Goal: Check status: Check status

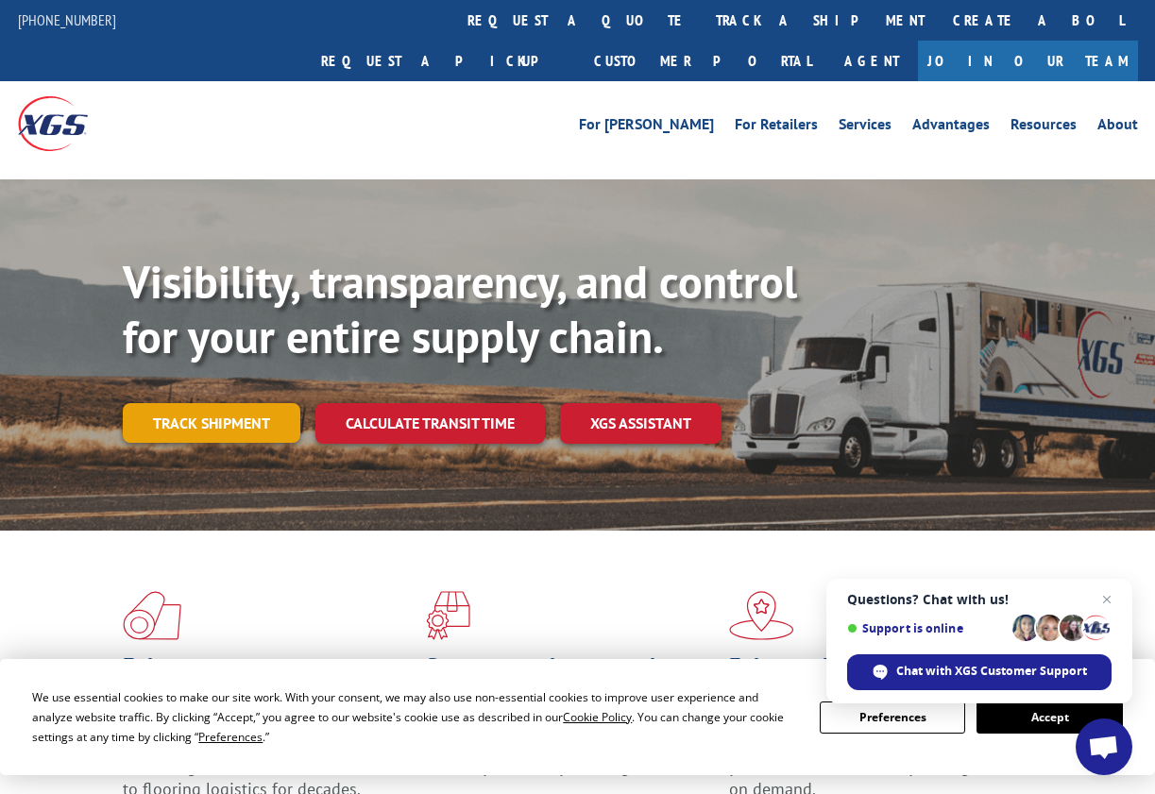
click at [226, 403] on link "Track shipment" at bounding box center [212, 423] width 178 height 40
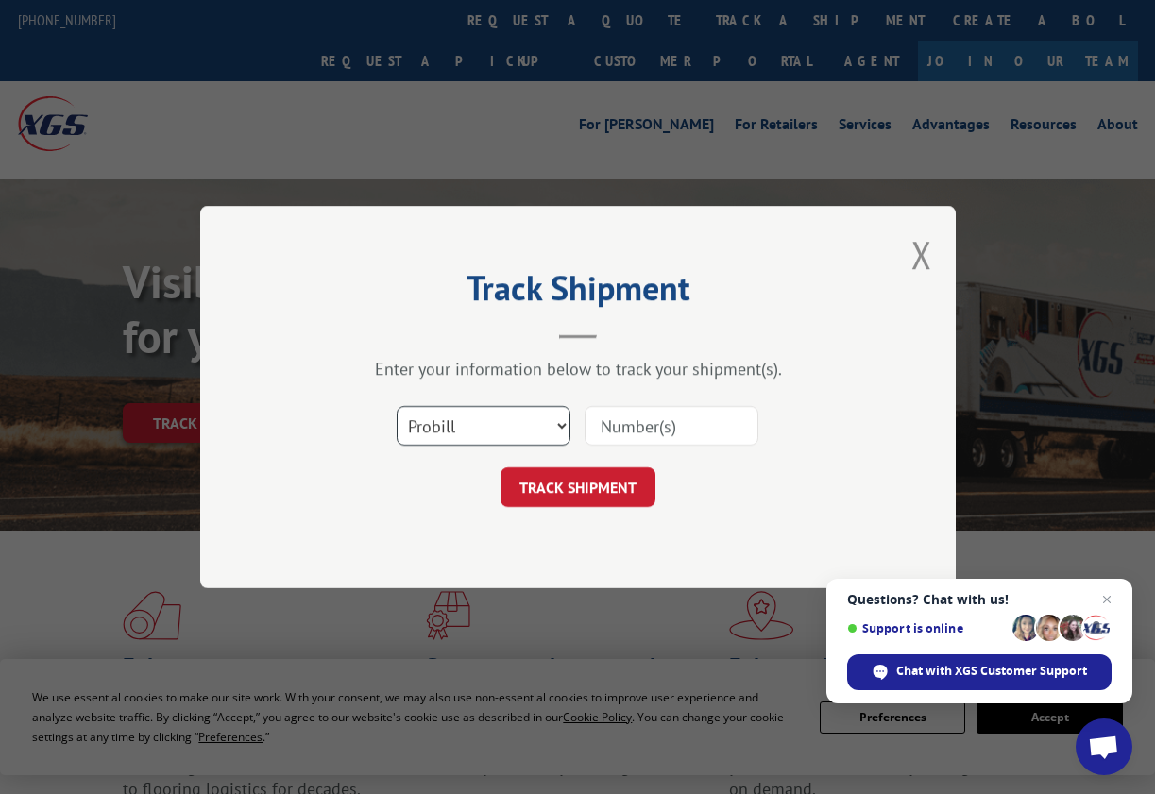
click at [499, 415] on select "Select category... Probill BOL PO" at bounding box center [484, 426] width 174 height 40
select select "bol"
click at [397, 406] on select "Select category... Probill BOL PO" at bounding box center [484, 426] width 174 height 40
click at [633, 431] on input at bounding box center [672, 426] width 174 height 40
paste input "2863368"
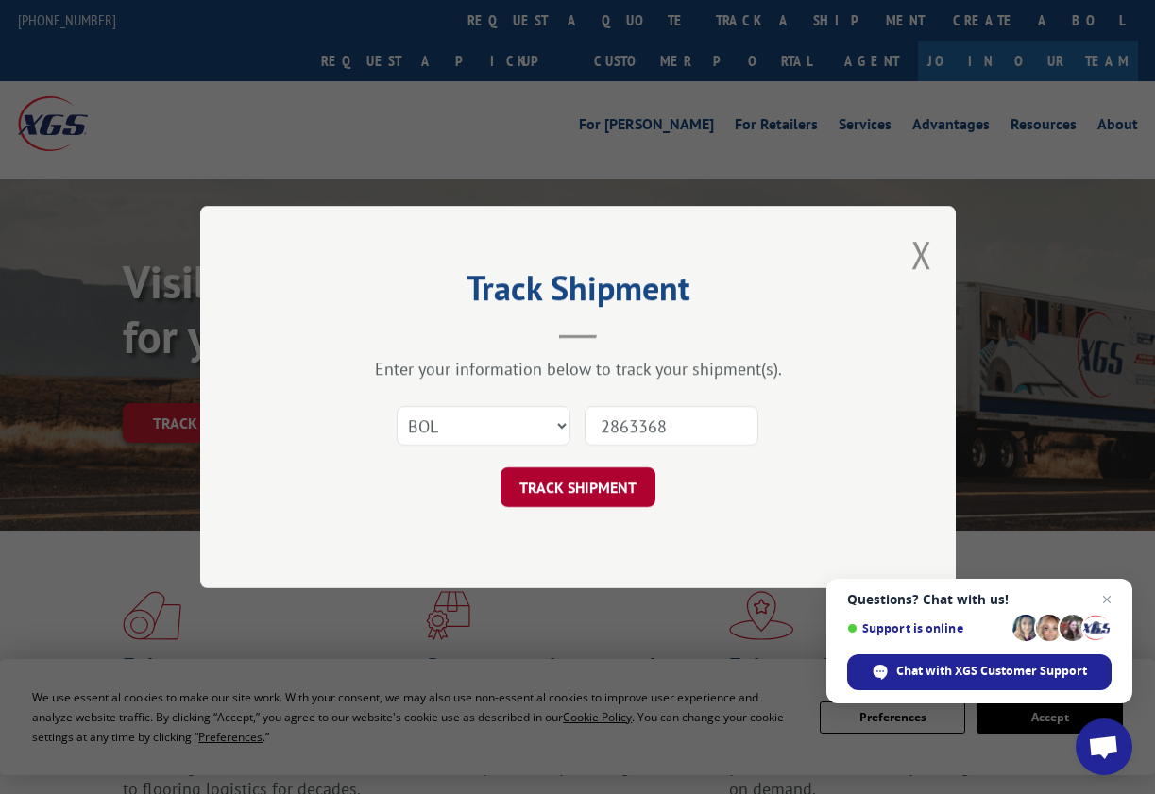
type input "2863368"
click at [586, 491] on button "TRACK SHIPMENT" at bounding box center [578, 487] width 155 height 40
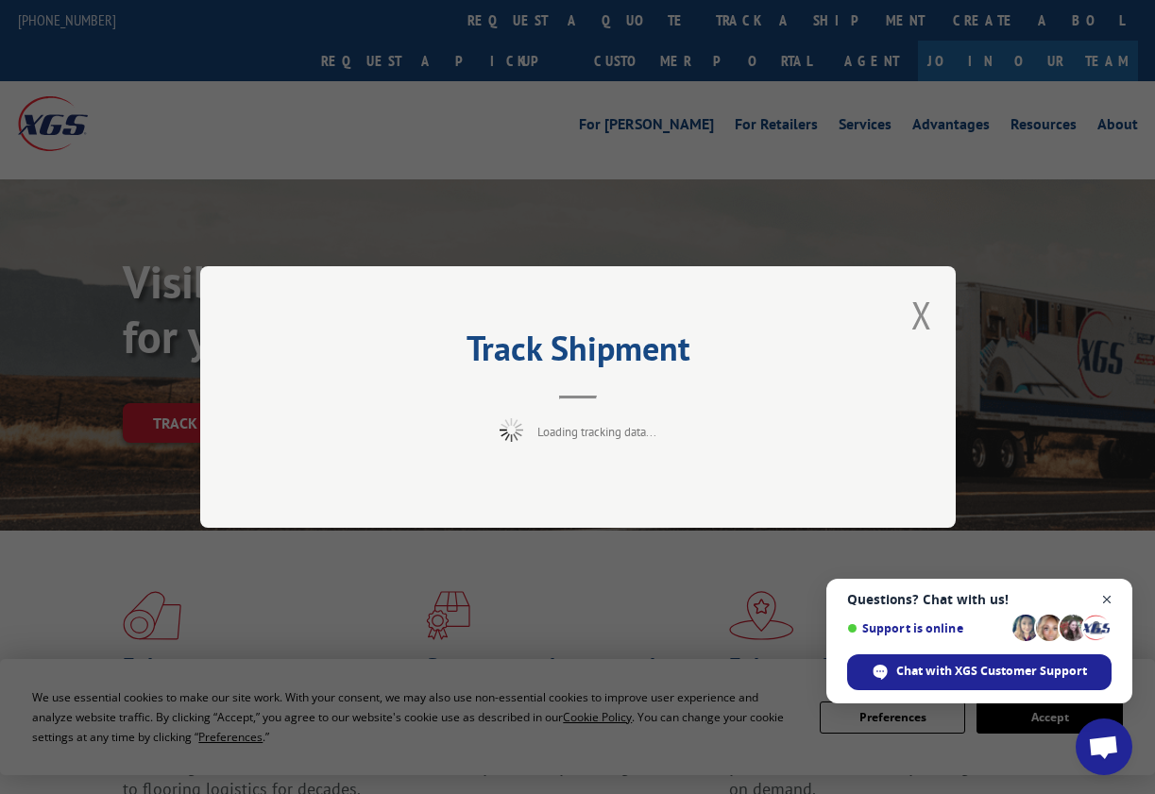
click at [1107, 603] on span "Close chat" at bounding box center [1107, 600] width 24 height 24
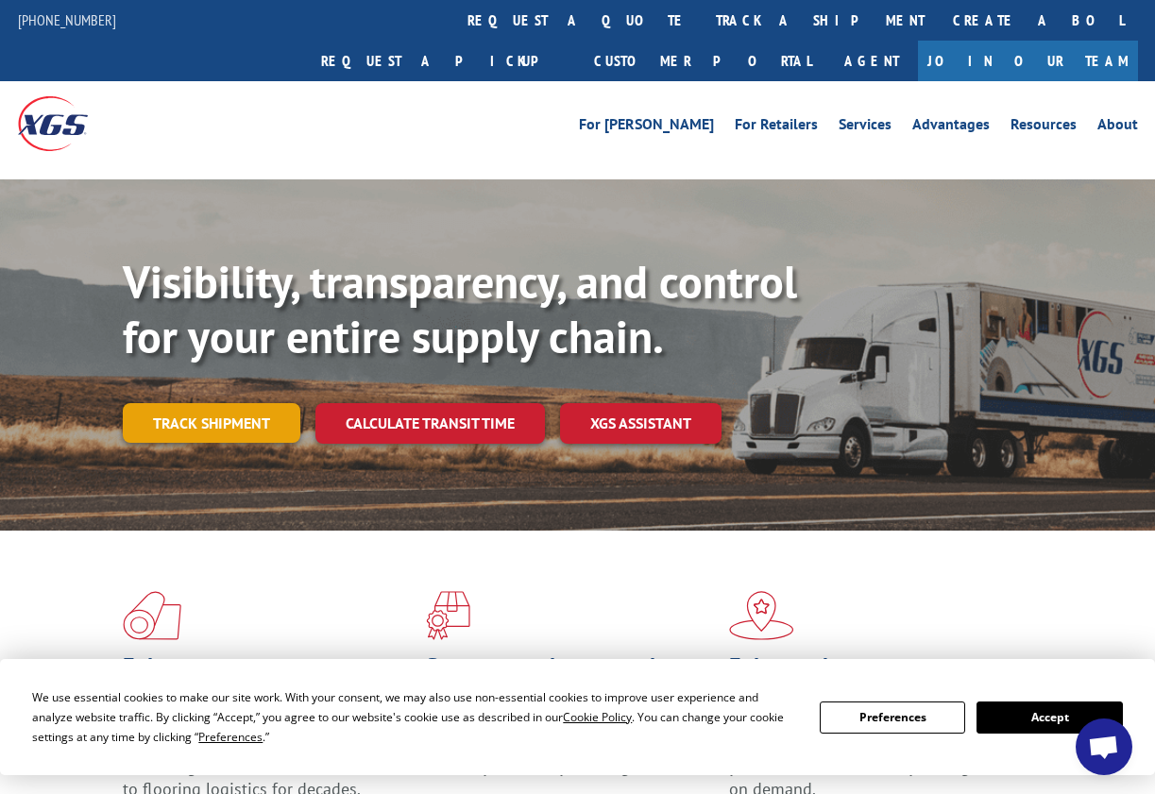
click at [183, 403] on link "Track shipment" at bounding box center [212, 423] width 178 height 40
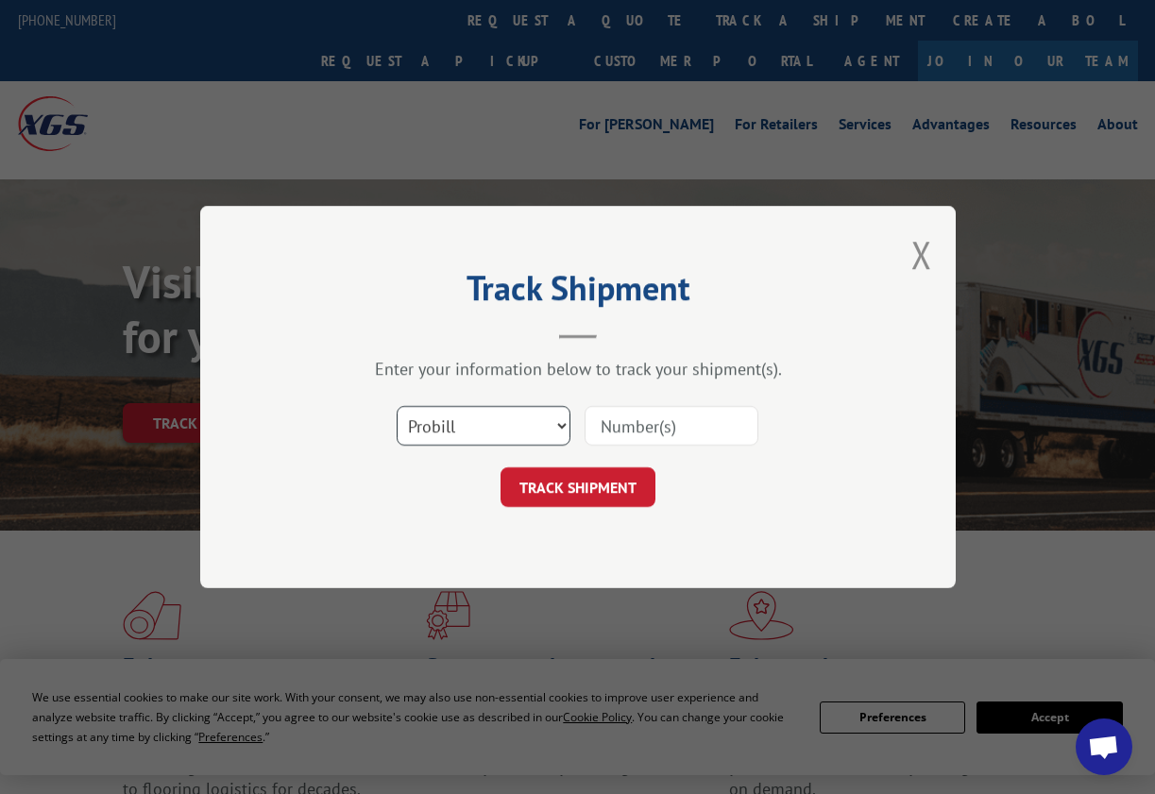
click at [500, 433] on select "Select category... Probill BOL PO" at bounding box center [484, 426] width 174 height 40
select select "bol"
click at [397, 406] on select "Select category... Probill BOL PO" at bounding box center [484, 426] width 174 height 40
click at [618, 428] on input at bounding box center [672, 426] width 174 height 40
paste input "6075911053"
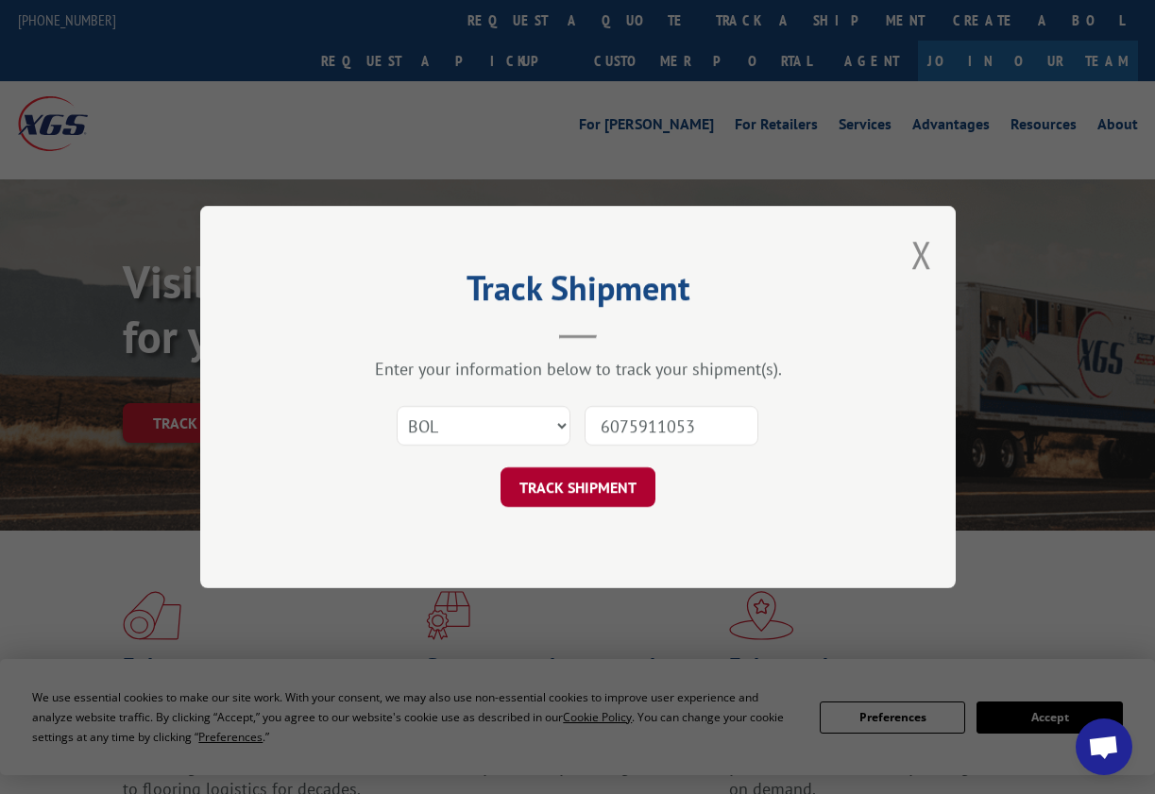
type input "6075911053"
click at [604, 478] on button "TRACK SHIPMENT" at bounding box center [578, 487] width 155 height 40
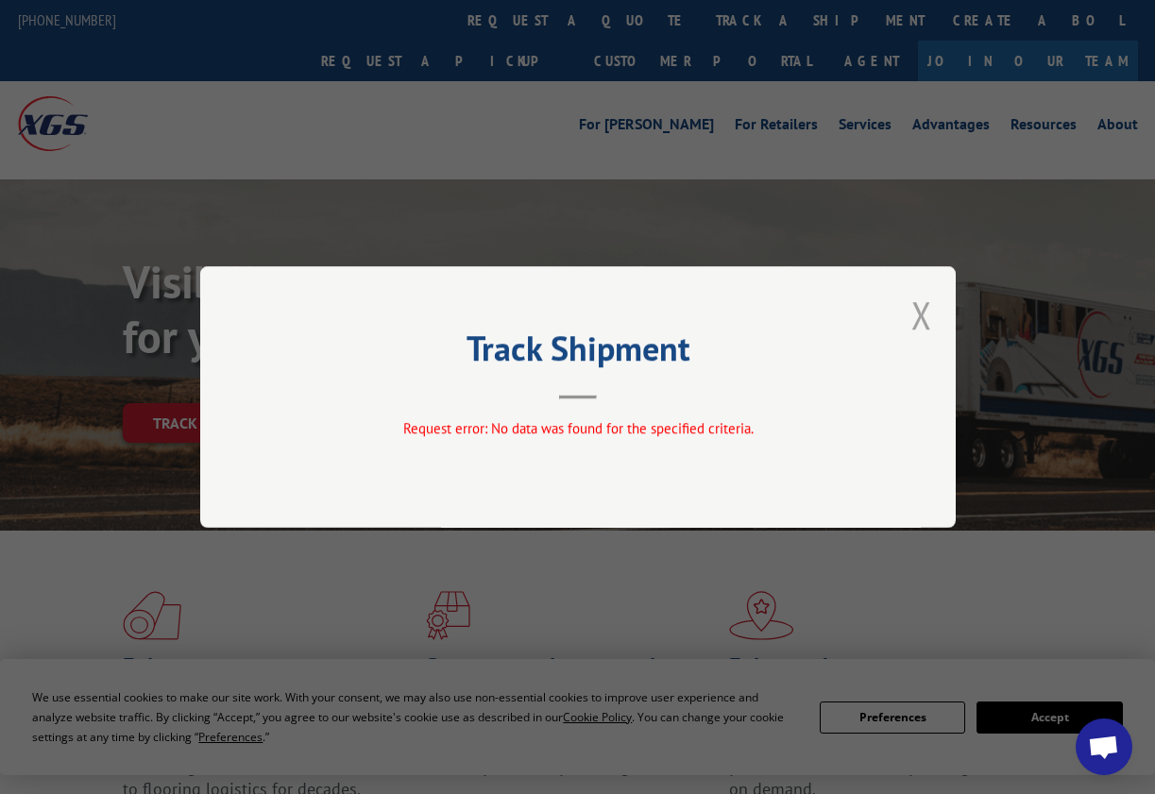
click at [928, 314] on button "Close modal" at bounding box center [921, 315] width 21 height 50
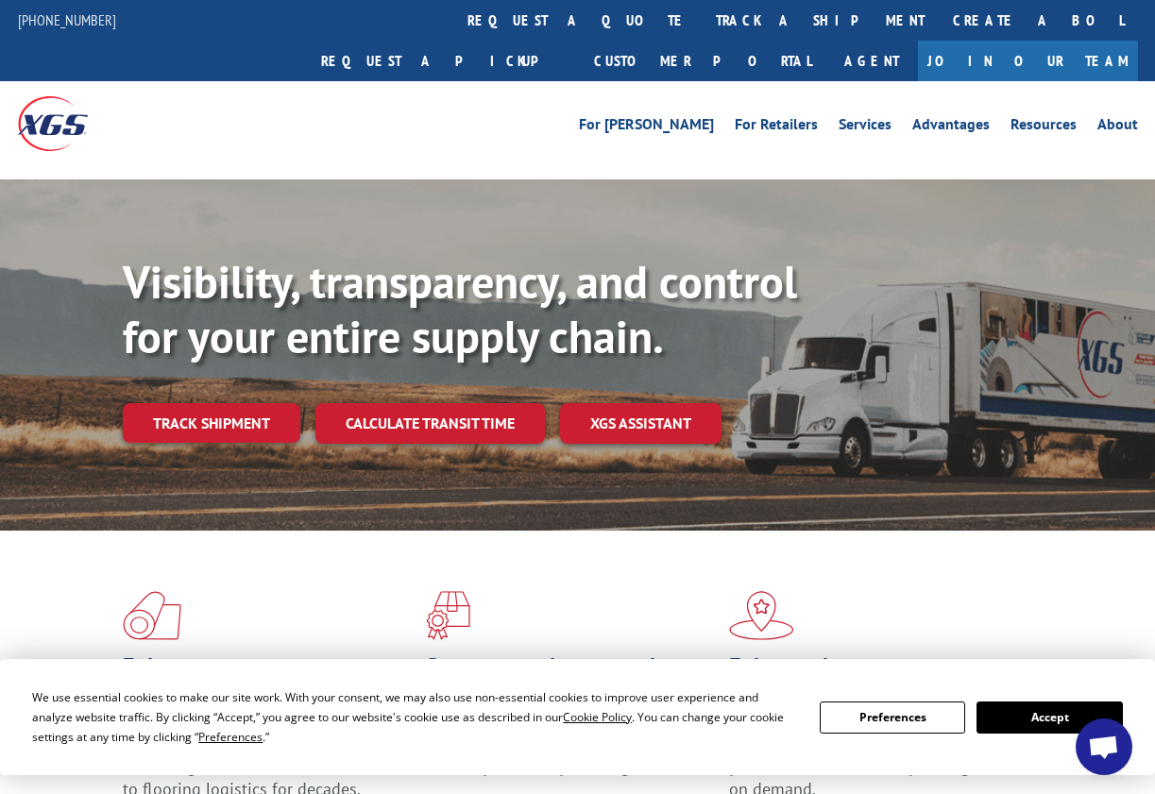
click at [219, 403] on link "Track shipment" at bounding box center [212, 423] width 178 height 40
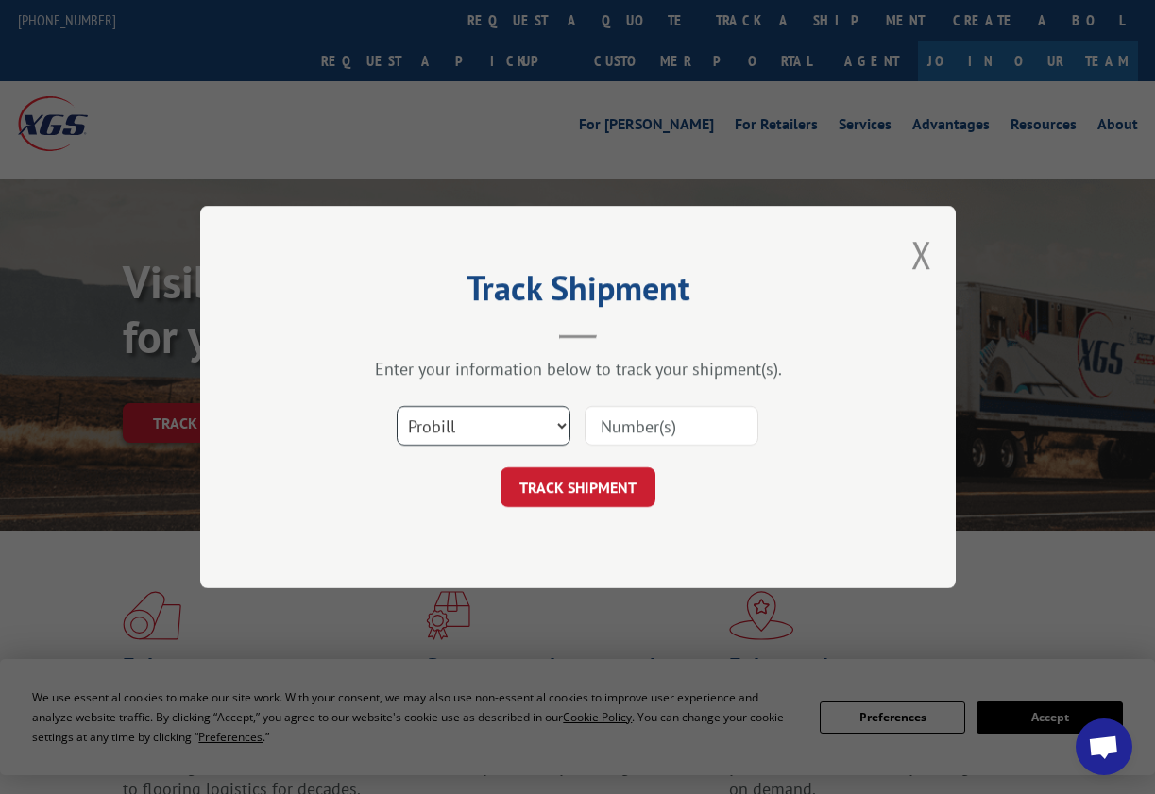
click at [544, 433] on select "Select category... Probill BOL PO" at bounding box center [484, 426] width 174 height 40
select select "bol"
click at [397, 406] on select "Select category... Probill BOL PO" at bounding box center [484, 426] width 174 height 40
click at [679, 430] on input at bounding box center [672, 426] width 174 height 40
paste input "2863368"
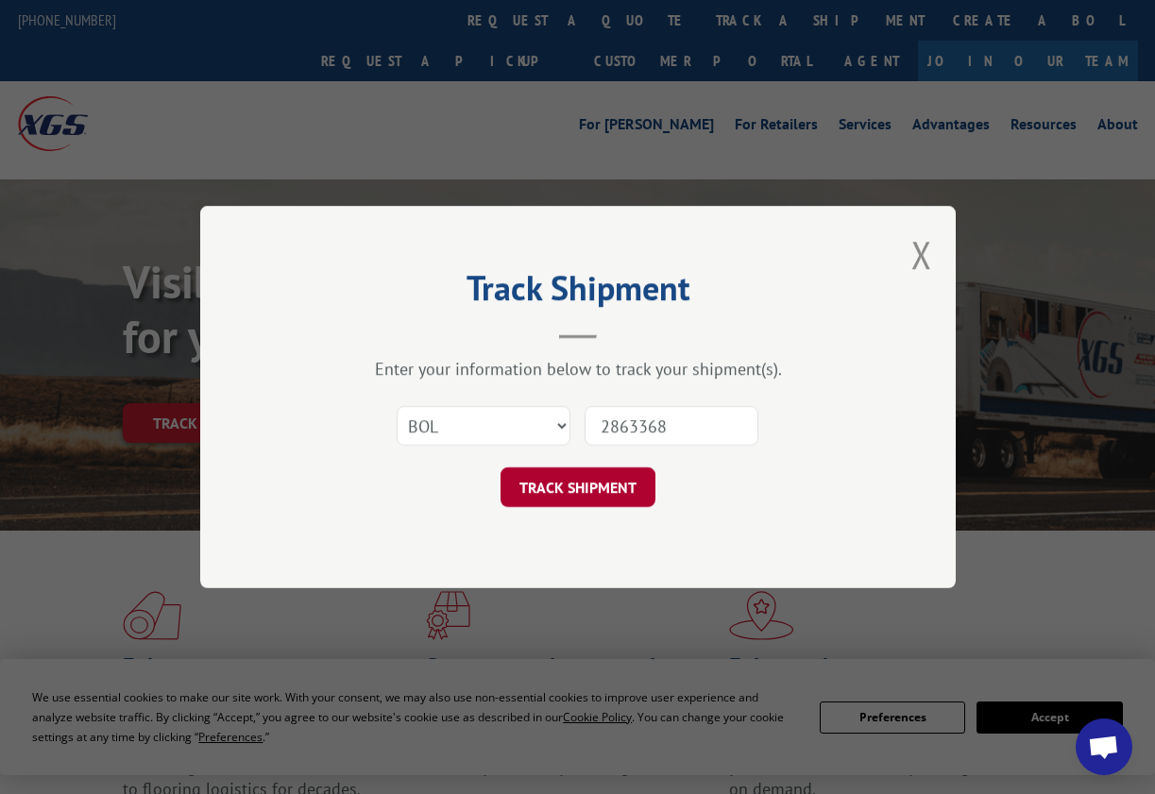
type input "2863368"
click at [607, 495] on button "TRACK SHIPMENT" at bounding box center [578, 487] width 155 height 40
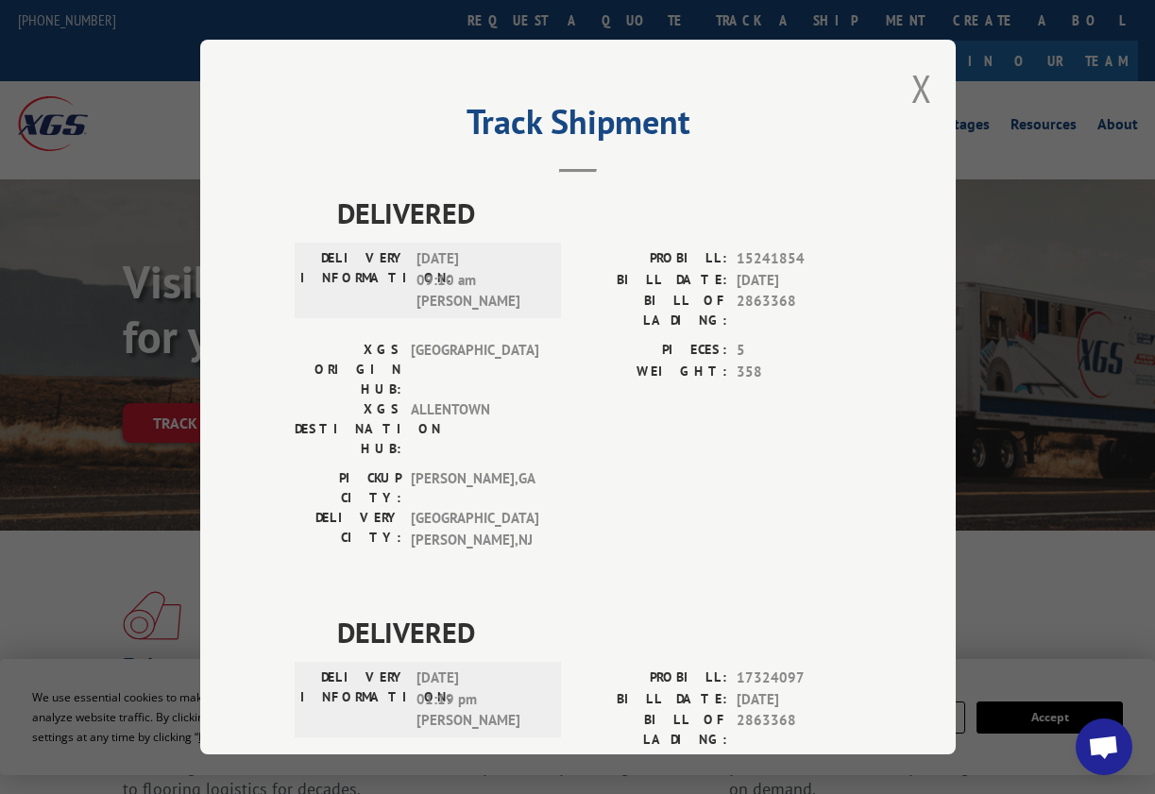
click at [751, 293] on span "2863368" at bounding box center [799, 311] width 125 height 40
copy span "2863368"
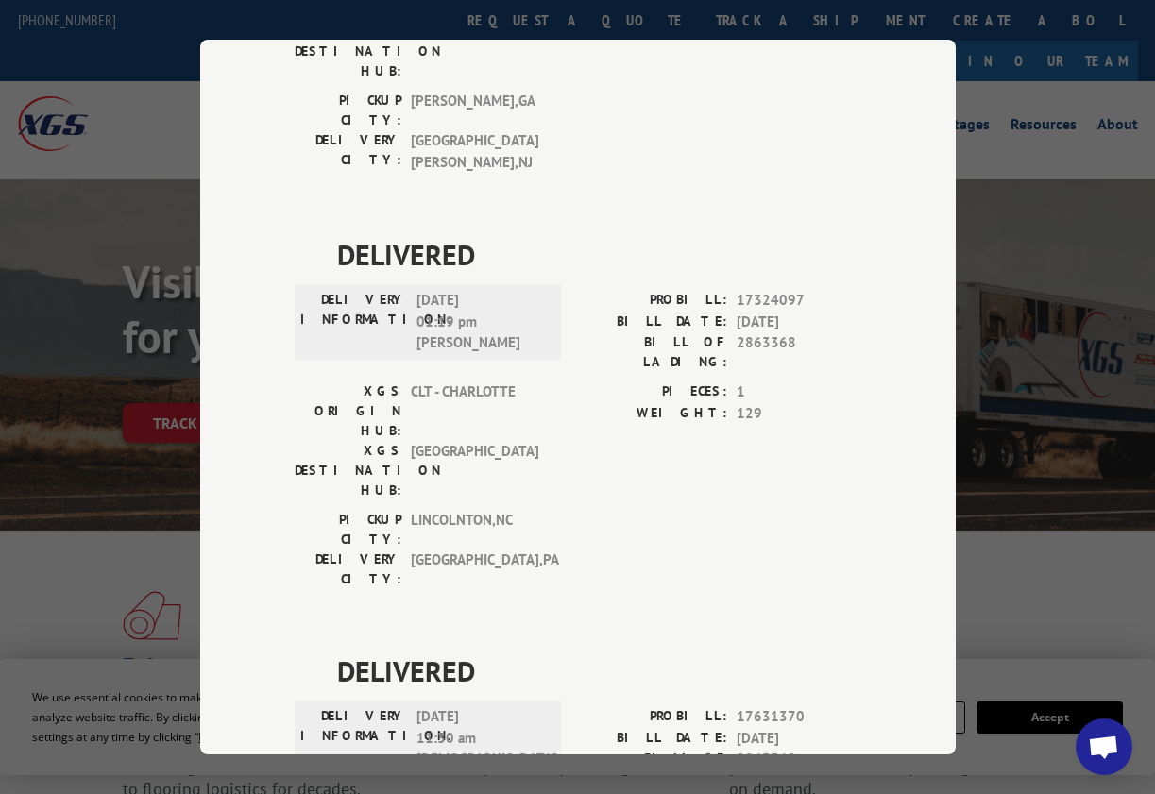
scroll to position [454, 0]
